Goal: Navigation & Orientation: Find specific page/section

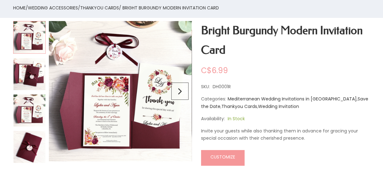
scroll to position [28, 0]
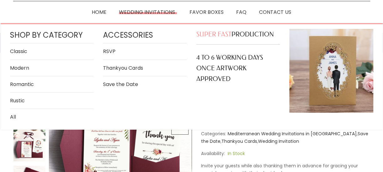
click at [18, 50] on link "Classic" at bounding box center [52, 51] width 84 height 8
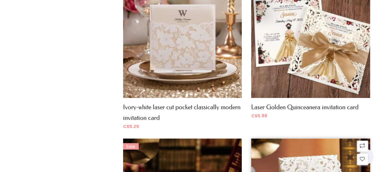
scroll to position [940, 0]
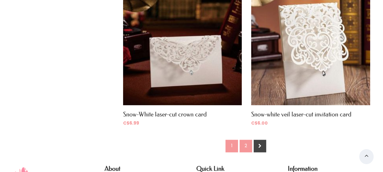
click at [246, 144] on link "2" at bounding box center [246, 146] width 13 height 13
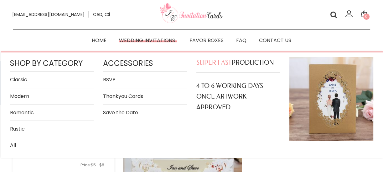
click at [19, 96] on link "Modern" at bounding box center [52, 96] width 84 height 8
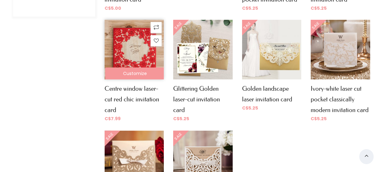
scroll to position [199, 0]
